Goal: Obtain resource: Download file/media

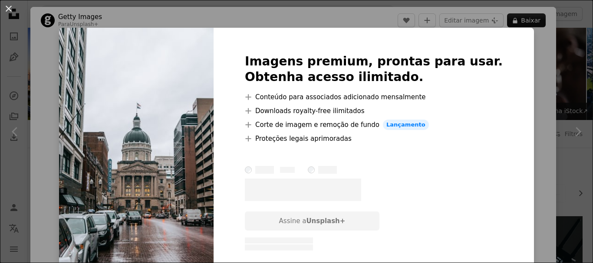
scroll to position [824, 0]
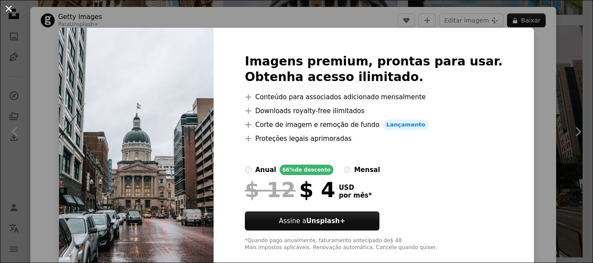
click at [10, 14] on button "An X shape" at bounding box center [8, 8] width 10 height 10
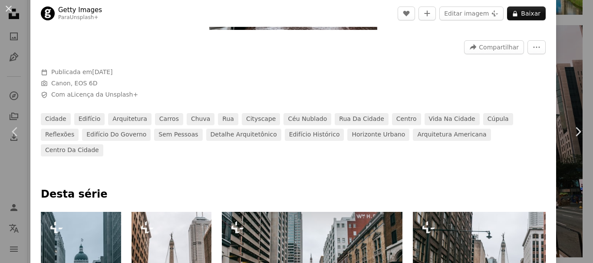
scroll to position [43, 0]
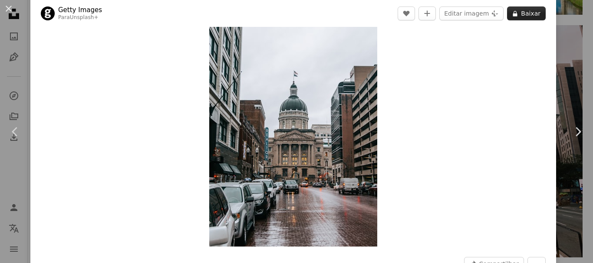
click at [513, 15] on icon at bounding box center [515, 14] width 4 height 6
